Goal: Transaction & Acquisition: Purchase product/service

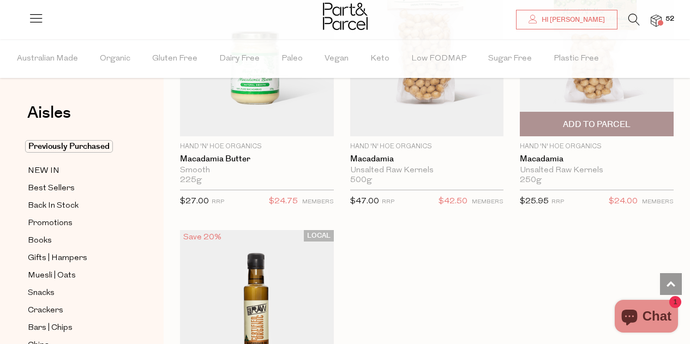
scroll to position [1819, 0]
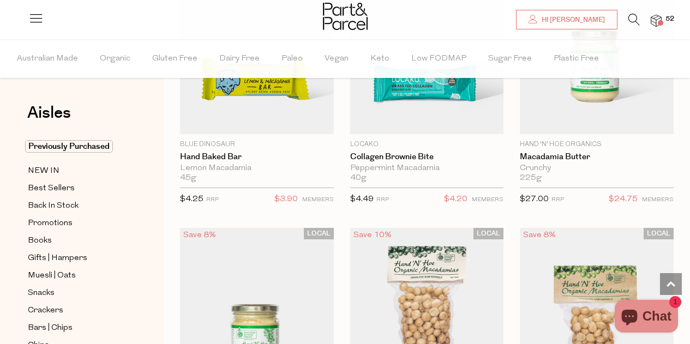
click at [663, 23] on span at bounding box center [660, 22] width 5 height 5
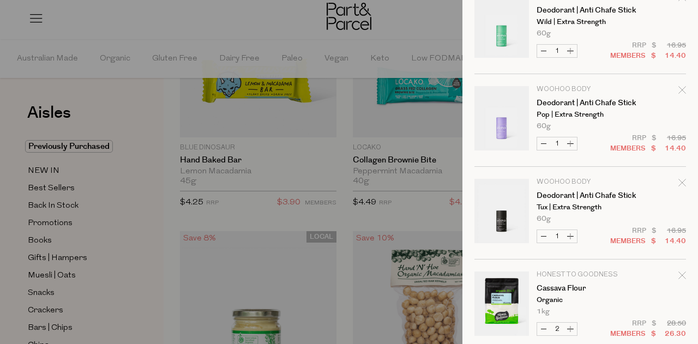
scroll to position [218, 0]
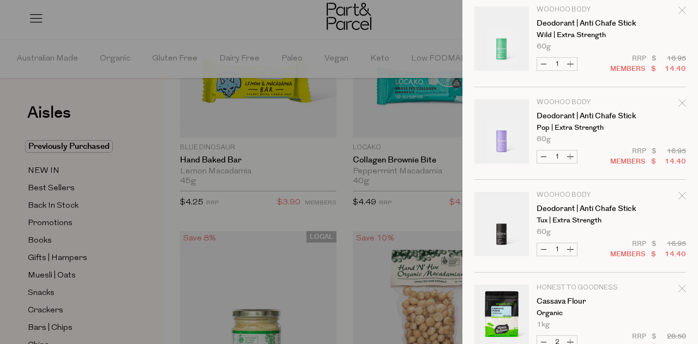
click at [572, 248] on button "Increase Deodorant | Anti Chafe Stick" at bounding box center [570, 249] width 13 height 13
type input "2"
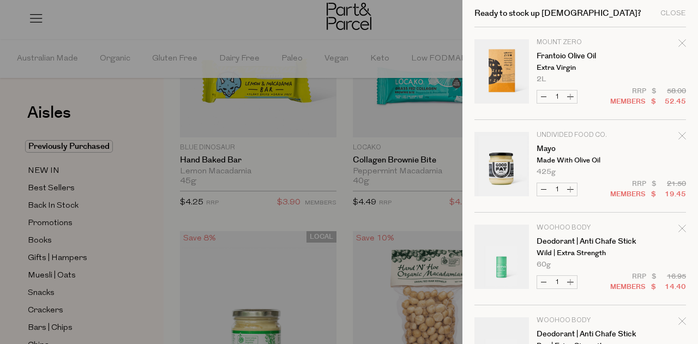
click at [173, 112] on div at bounding box center [349, 172] width 698 height 344
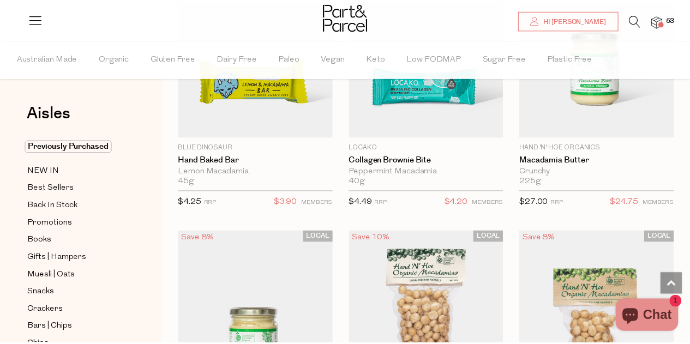
scroll to position [1819, 0]
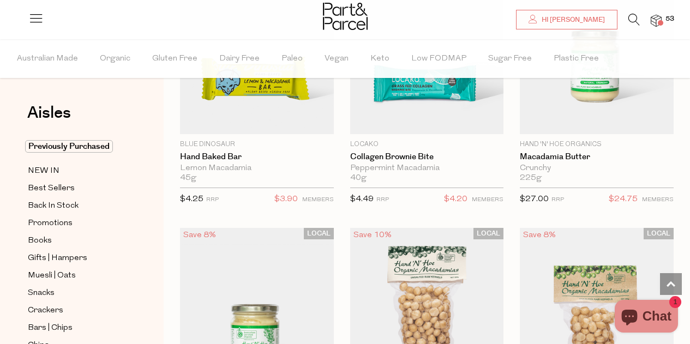
click at [659, 17] on img at bounding box center [656, 21] width 11 height 13
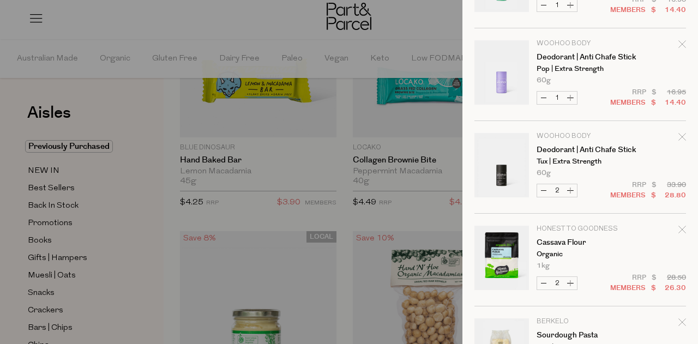
scroll to position [382, 0]
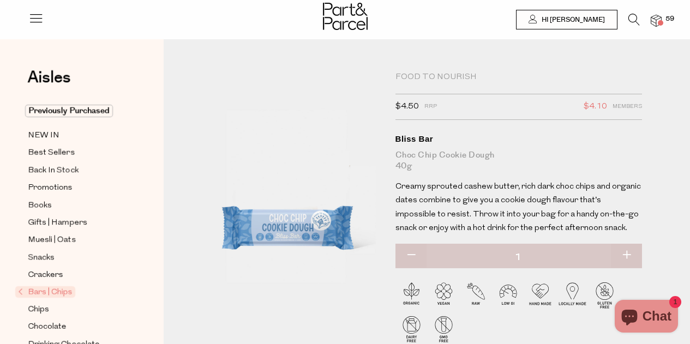
click at [447, 73] on div "Food to Nourish" at bounding box center [518, 77] width 247 height 11
click at [448, 76] on div "Food to Nourish" at bounding box center [518, 77] width 247 height 11
click at [449, 76] on div "Food to Nourish" at bounding box center [518, 77] width 247 height 11
click at [636, 18] on icon at bounding box center [633, 20] width 11 height 12
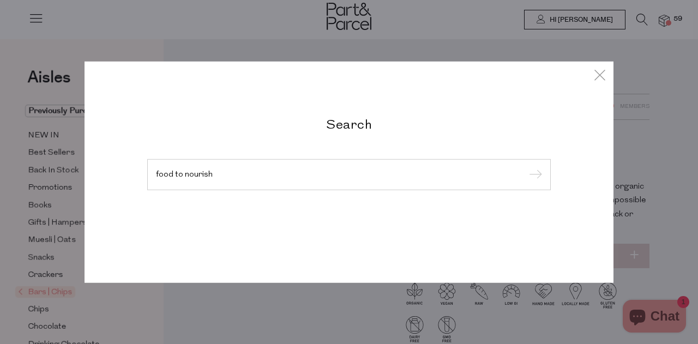
type input "food to nourish"
click at [526, 167] on input "submit" at bounding box center [534, 175] width 16 height 16
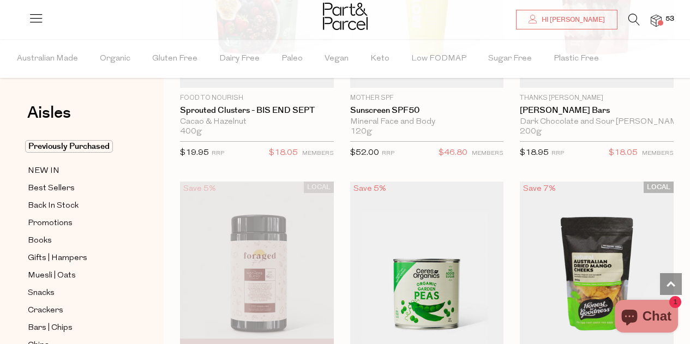
scroll to position [2175, 0]
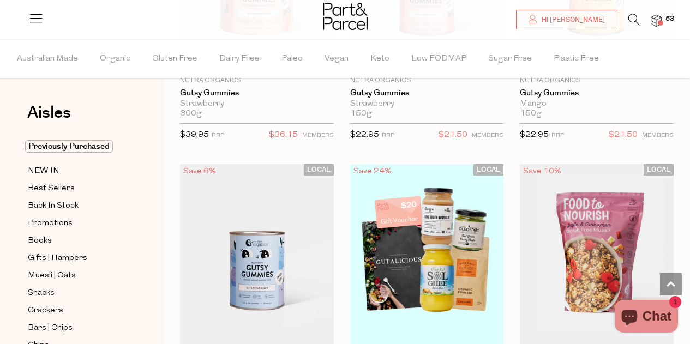
click at [633, 18] on icon at bounding box center [633, 20] width 11 height 12
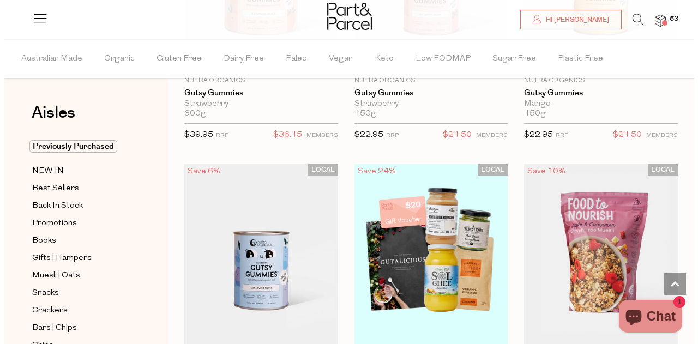
scroll to position [1646, 0]
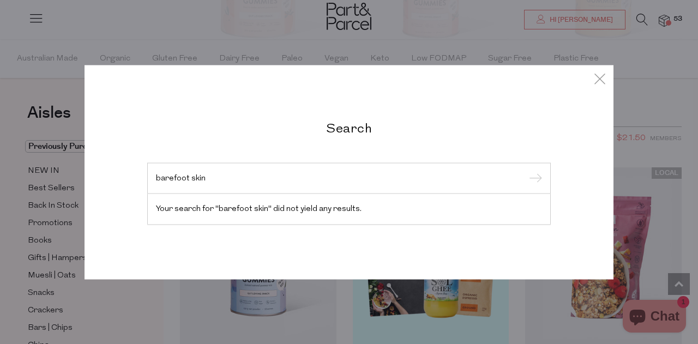
type input "barefoot skin"
click at [526, 171] on input "submit" at bounding box center [534, 179] width 16 height 16
